Goal: Book appointment/travel/reservation

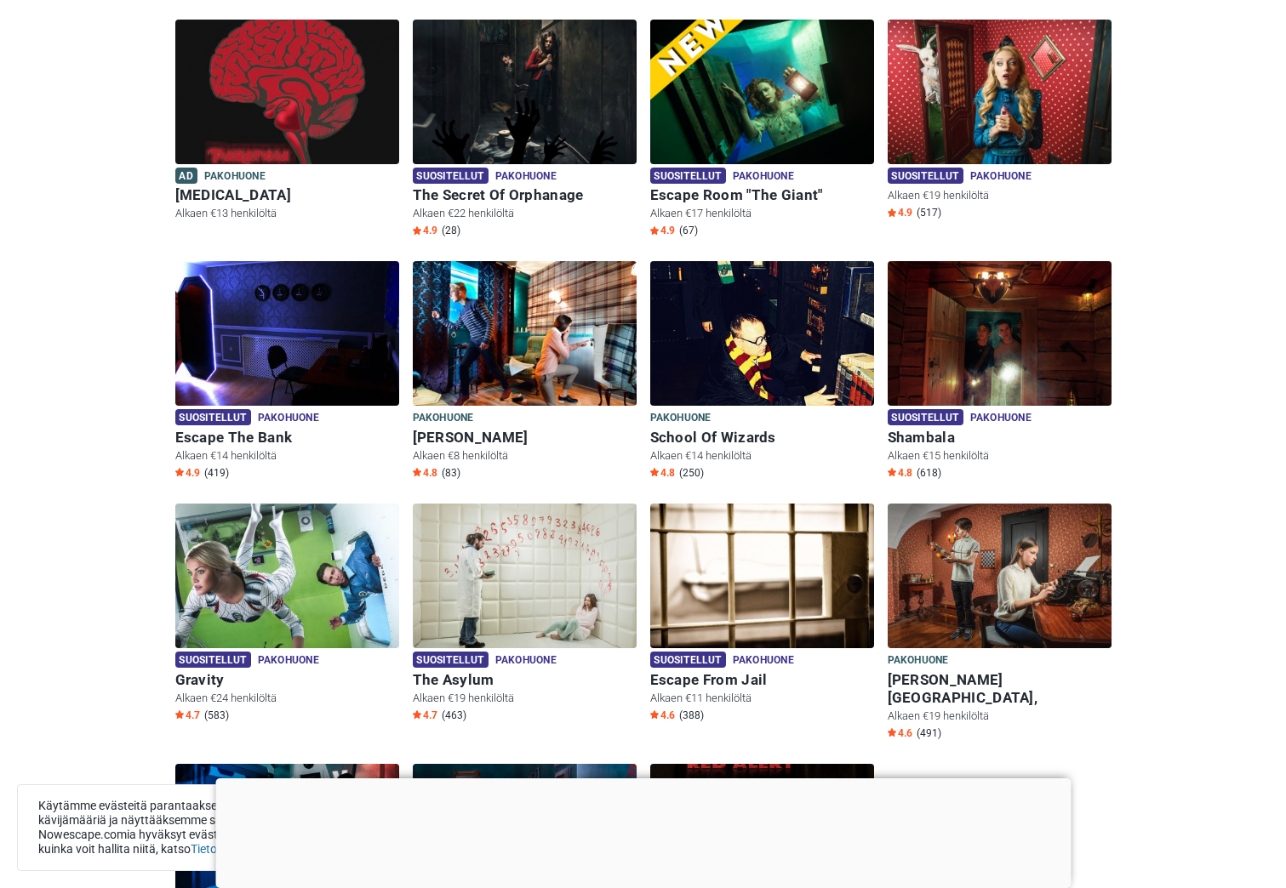
scroll to position [531, 0]
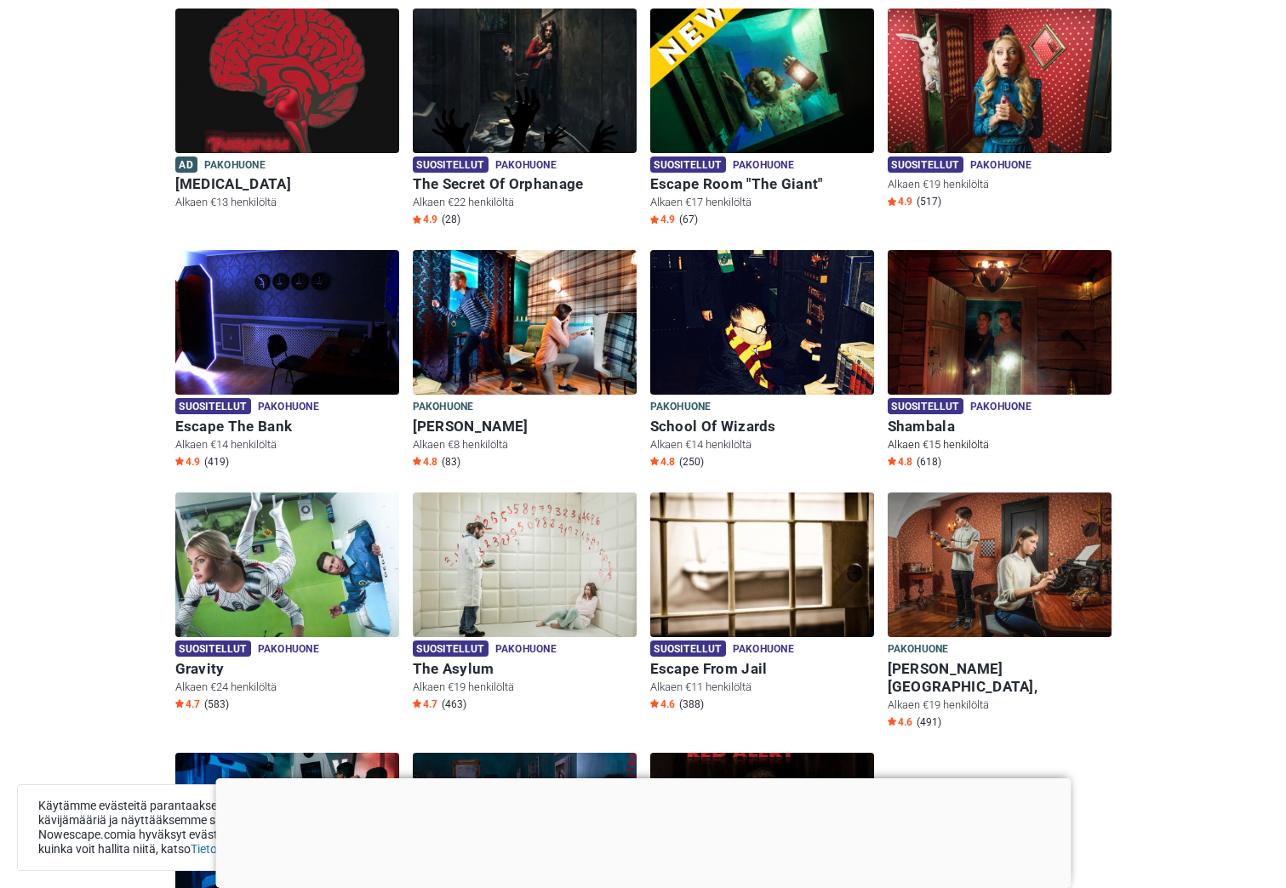
click at [980, 324] on img at bounding box center [1000, 322] width 224 height 145
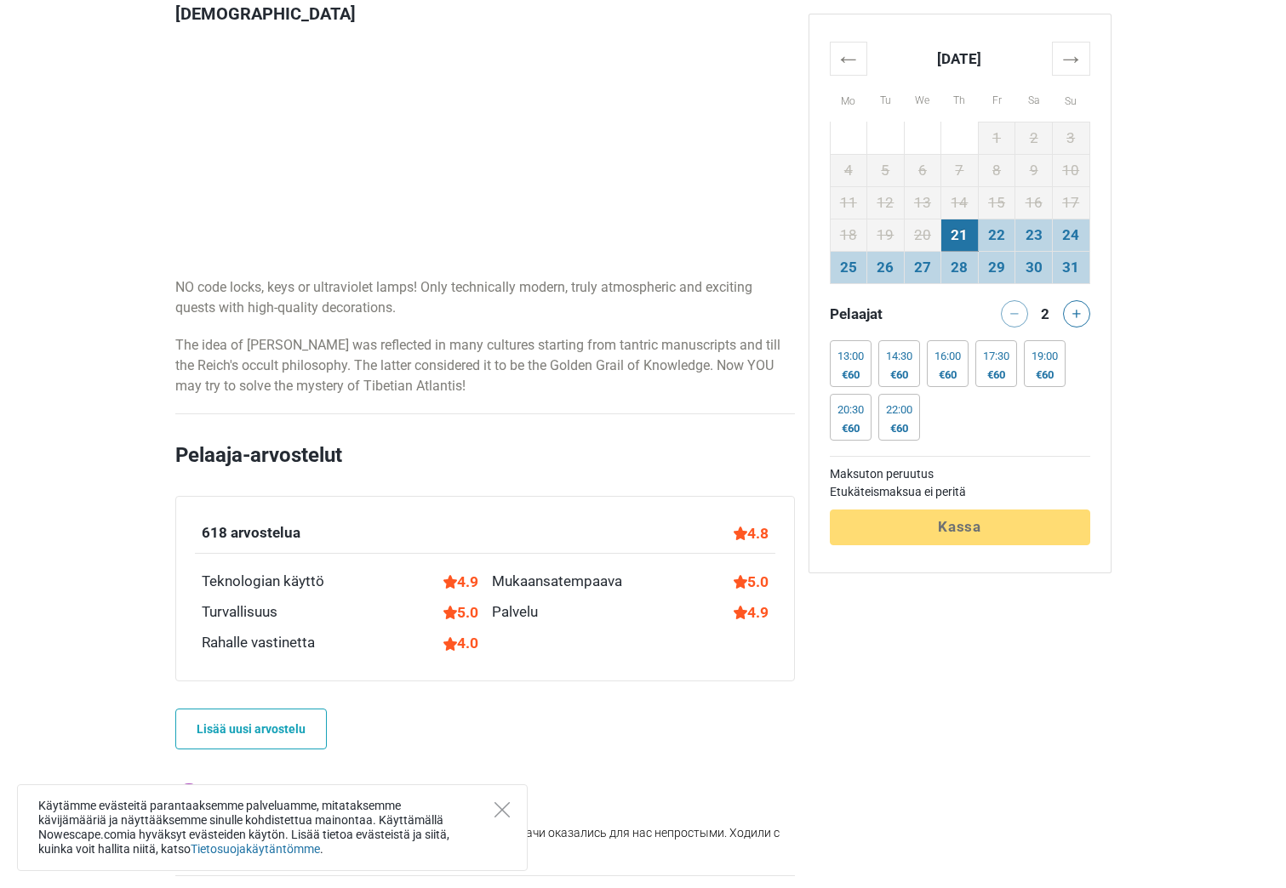
scroll to position [969, 0]
click at [1077, 314] on icon at bounding box center [1076, 314] width 9 height 9
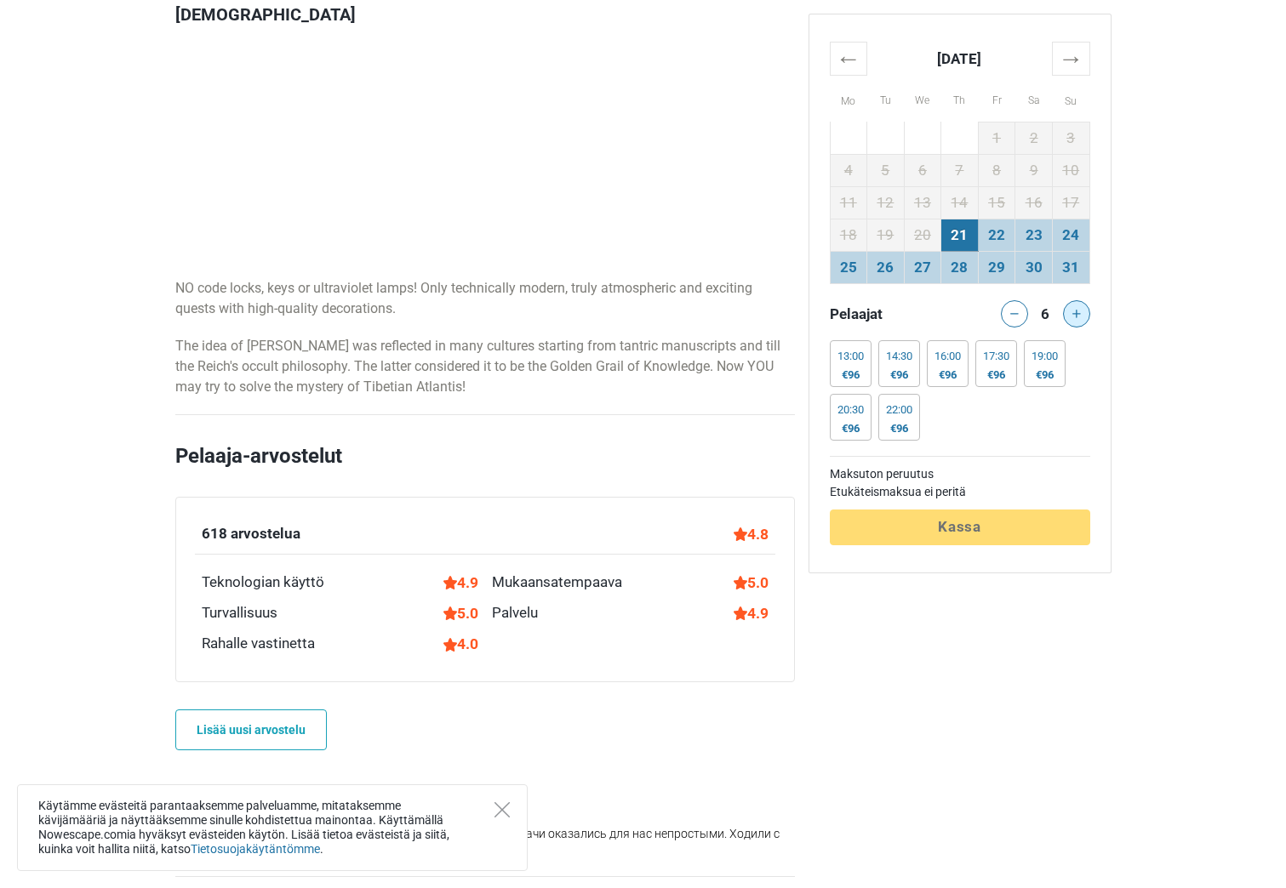
click at [1077, 314] on icon at bounding box center [1076, 314] width 9 height 9
click at [1077, 314] on div at bounding box center [1079, 313] width 34 height 27
click at [1014, 316] on icon at bounding box center [1014, 314] width 9 height 9
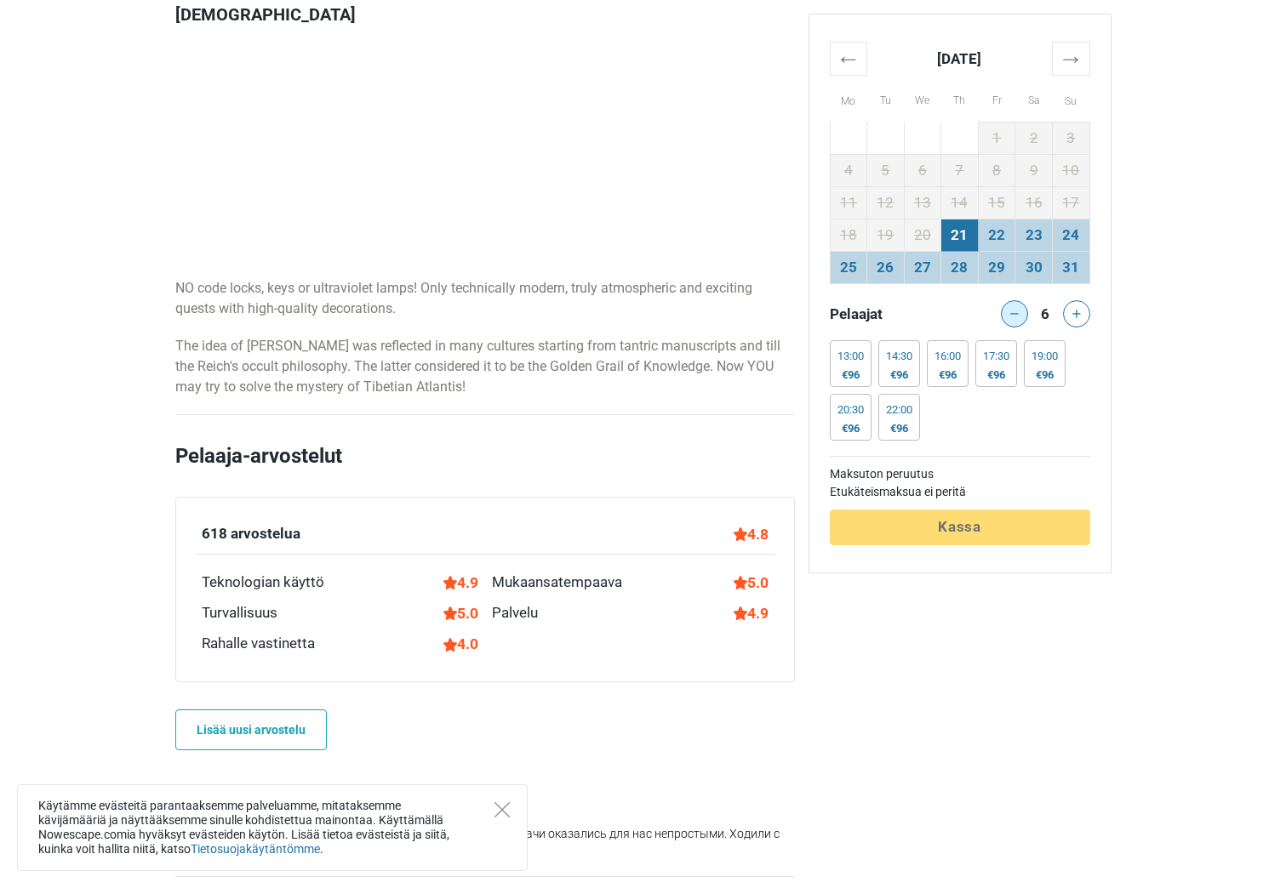
click at [1014, 316] on icon at bounding box center [1014, 314] width 9 height 9
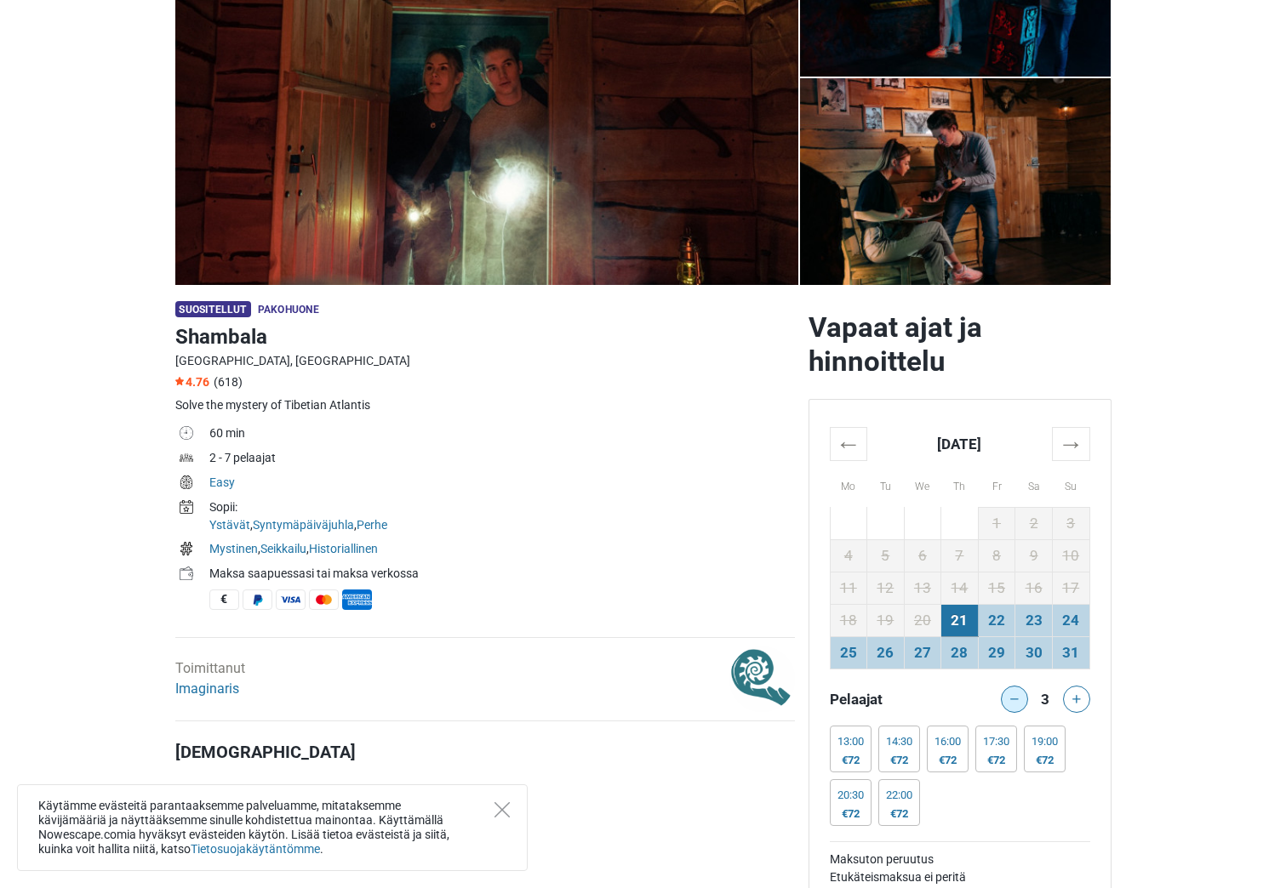
scroll to position [0, 0]
